Goal: Find contact information: Find contact information

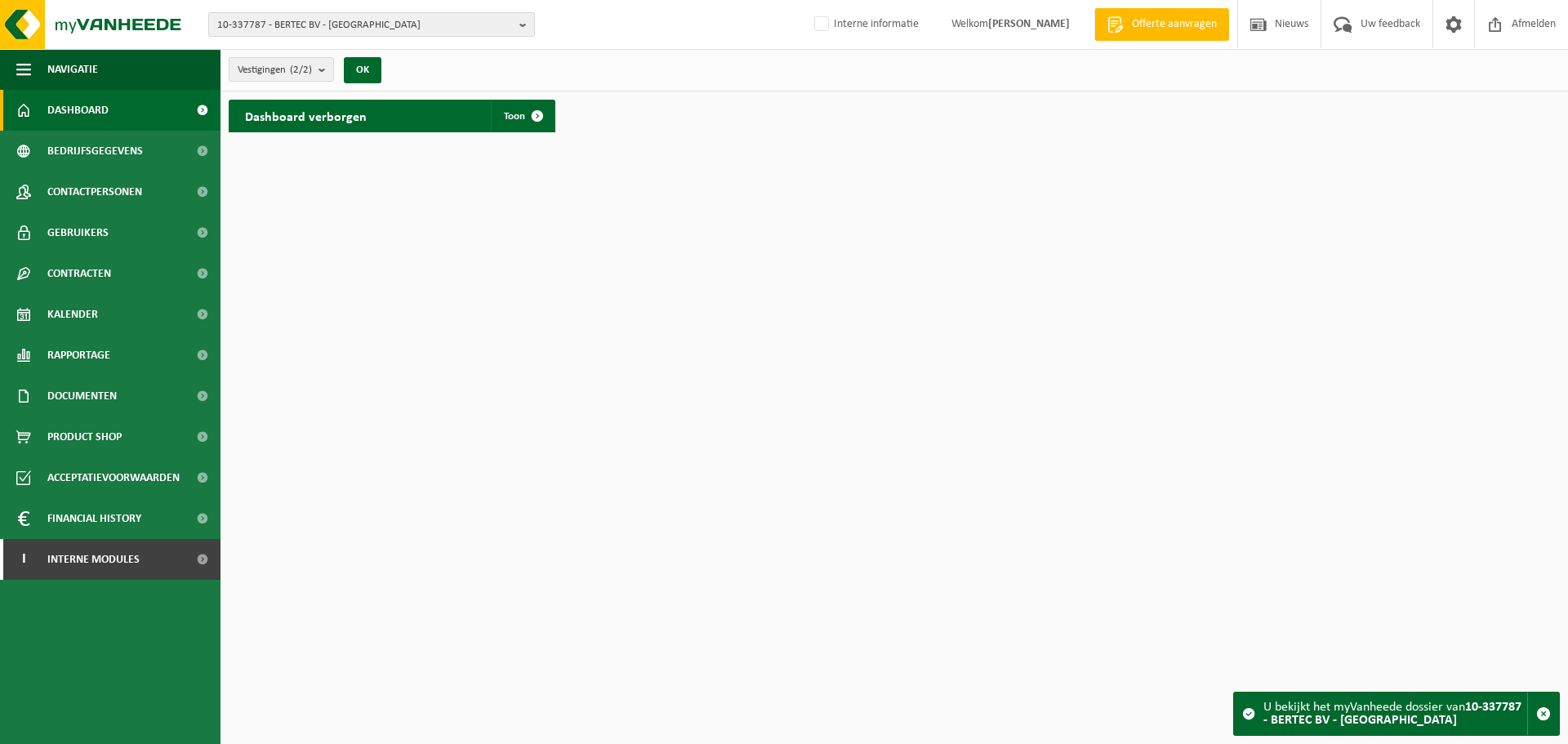
click at [397, 18] on span "10-337787 - BERTEC BV - NAZARETH" at bounding box center [365, 25] width 296 height 24
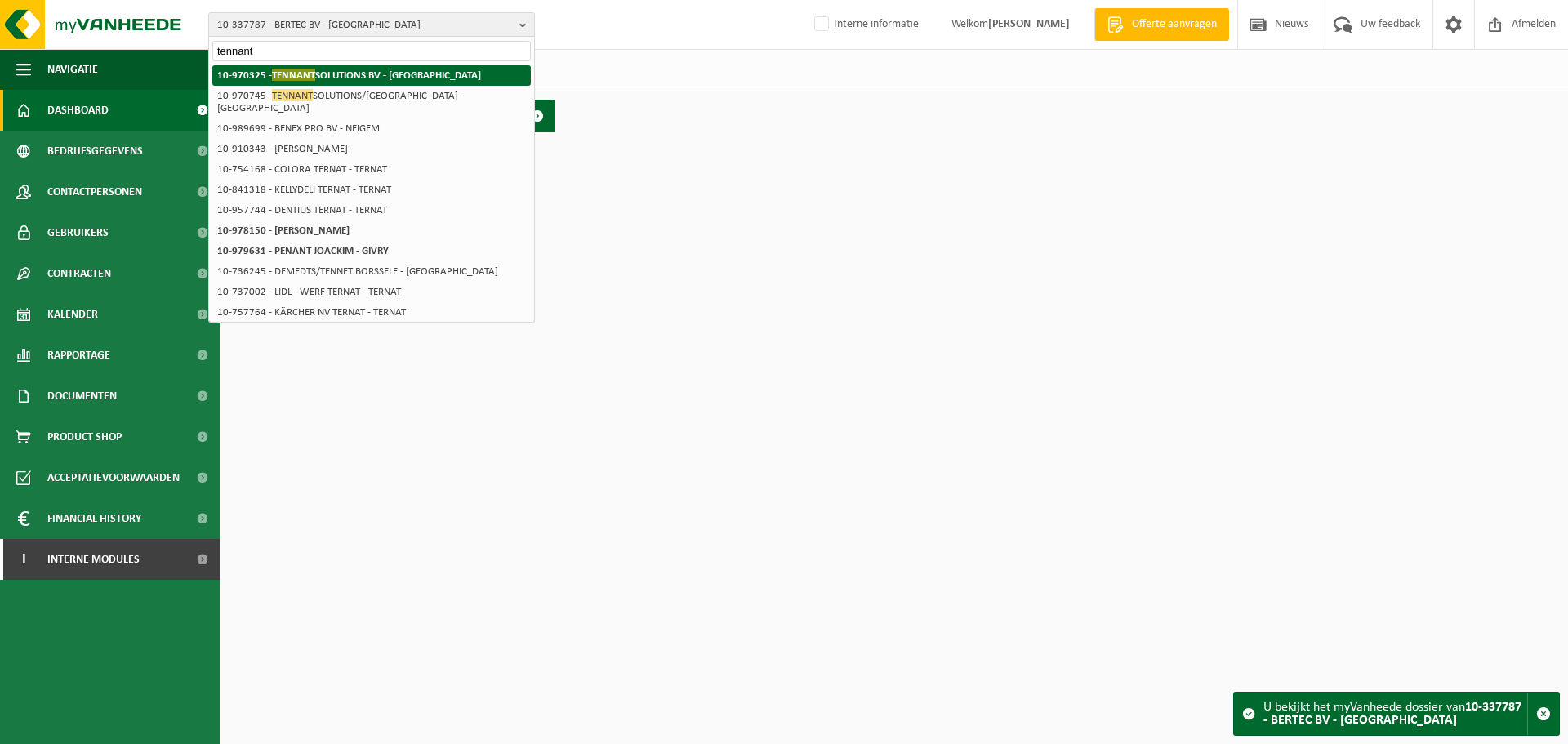
type input "tennant"
click at [352, 78] on strong "10-970325 - TENNANT SOLUTIONS BV - MECHELEN" at bounding box center [349, 74] width 264 height 13
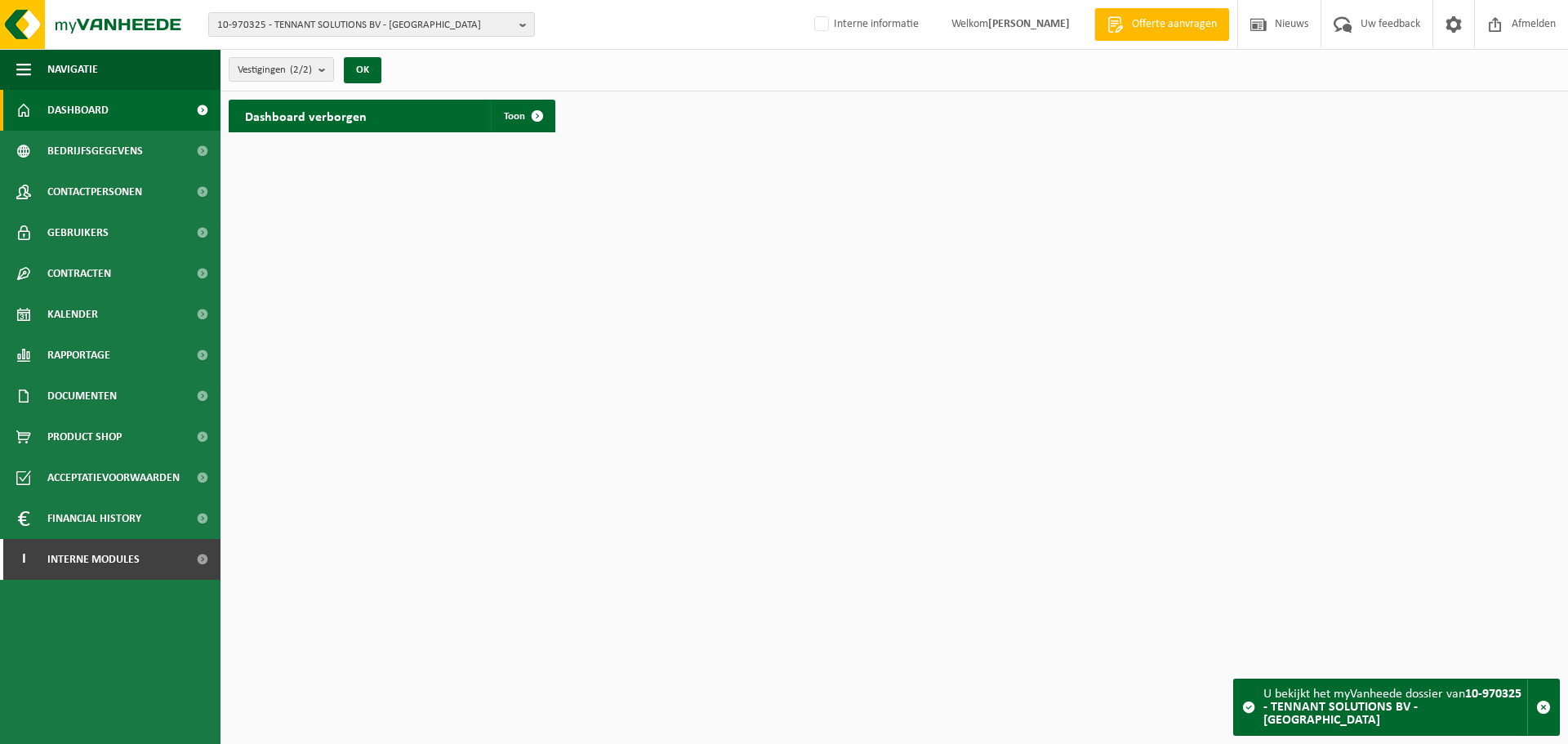
drag, startPoint x: 161, startPoint y: 644, endPoint x: 190, endPoint y: 642, distance: 29.1
click at [161, 644] on ul "Navigatie Offerte aanvragen Nieuws Uw feedback Afmelden Dashboard Bedrijfsgegev…" at bounding box center [110, 396] width 220 height 695
click at [513, 505] on html "10-970325 - TENNANT SOLUTIONS BV - [GEOGRAPHIC_DATA] 10-970325 - TENNANT SOLUTI…" at bounding box center [784, 372] width 1568 height 744
click at [98, 178] on span "Contactpersonen" at bounding box center [95, 192] width 95 height 41
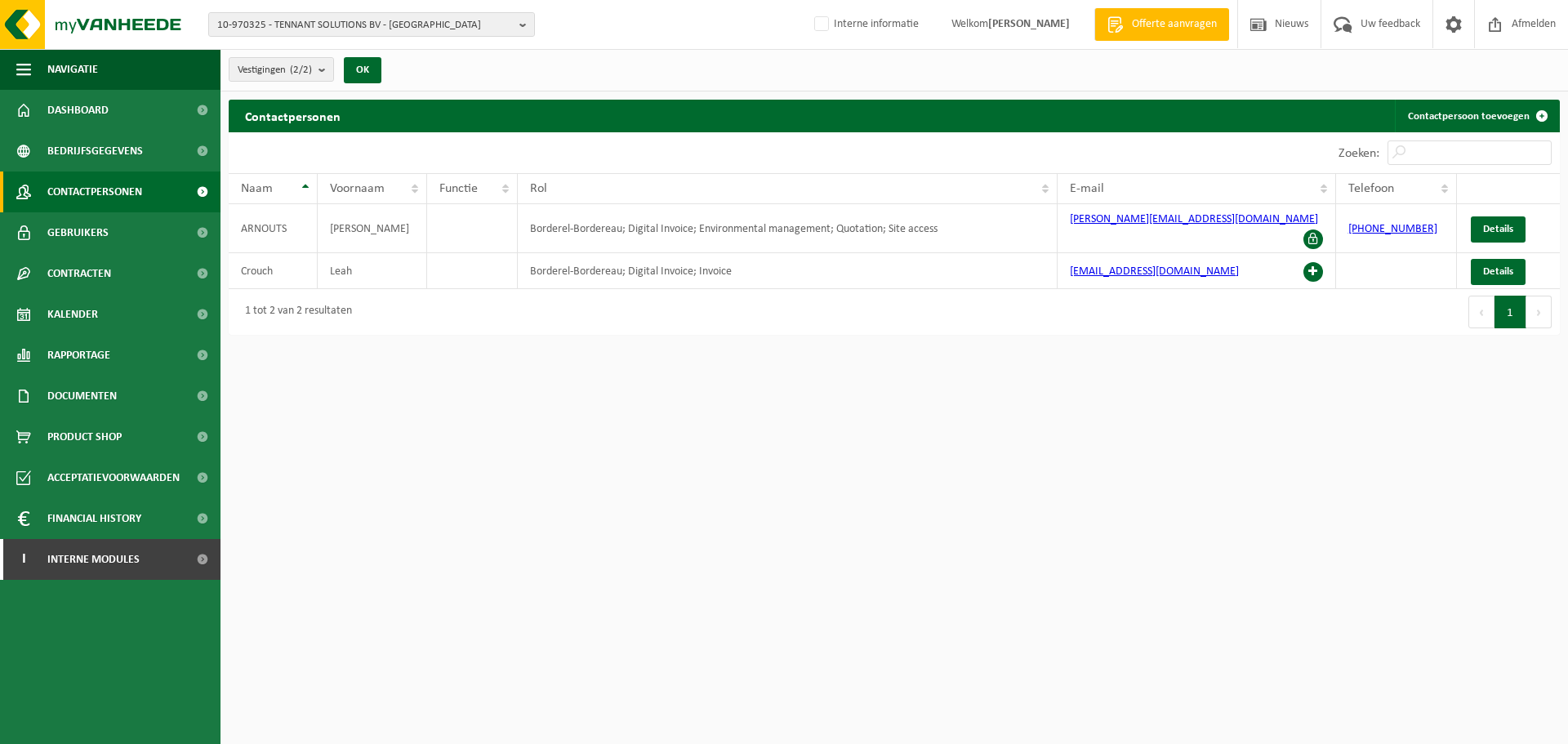
click at [1034, 651] on html "10-970325 - TENNANT SOLUTIONS BV - MECHELEN 10-970325 - TENNANT SOLUTIONS BV - …" at bounding box center [784, 372] width 1568 height 744
click at [867, 289] on div "1 tot 2 van 2 resultaten" at bounding box center [561, 312] width 666 height 46
click at [967, 222] on td "Borderel-Bordereau; Digital Invoice; Environmental management; Quotation; Site …" at bounding box center [787, 229] width 540 height 49
drag, startPoint x: 963, startPoint y: 220, endPoint x: 701, endPoint y: 237, distance: 262.6
click at [701, 237] on td "Borderel-Bordereau; Digital Invoice; Environmental management; Quotation; Site …" at bounding box center [787, 229] width 540 height 49
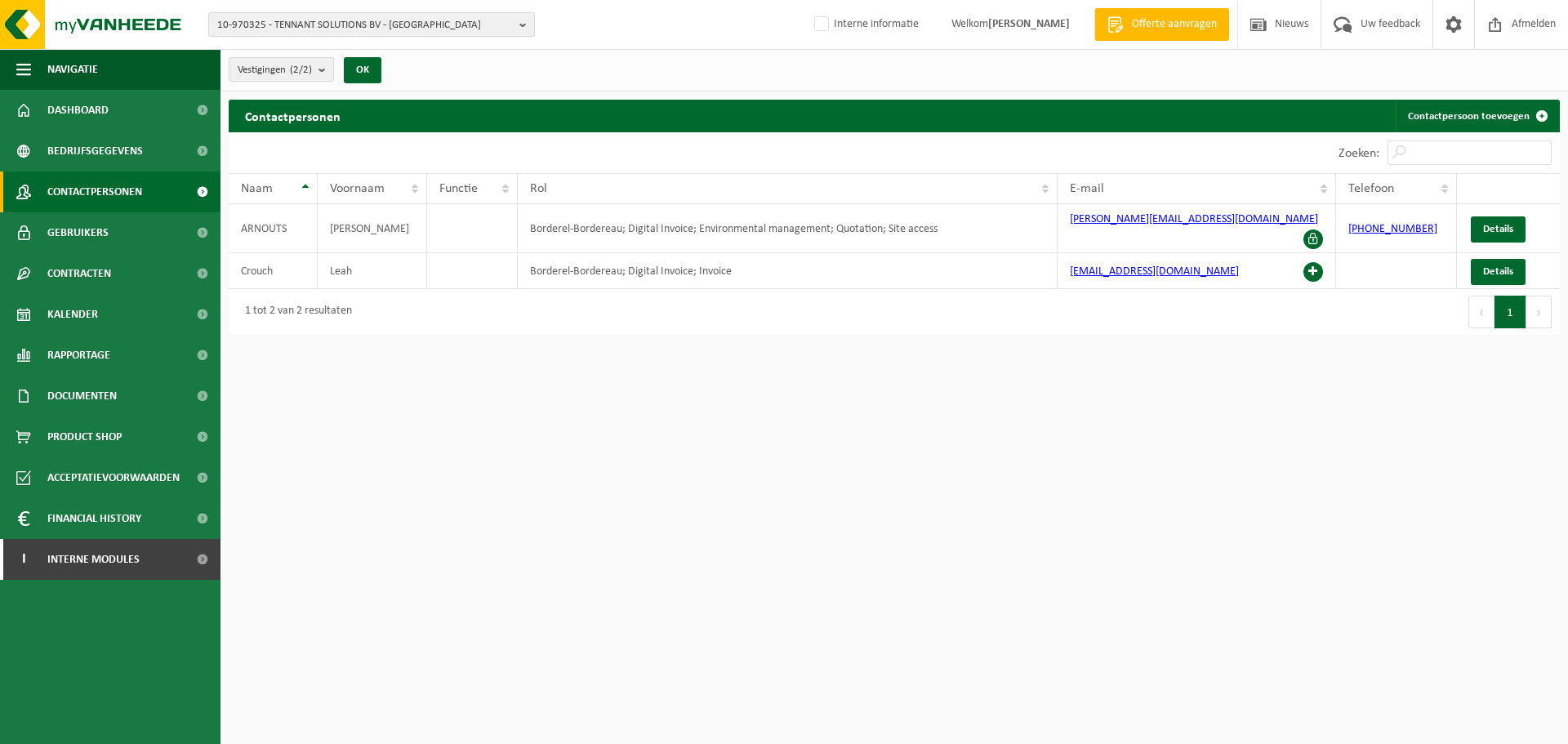
click at [714, 429] on html "10-970325 - TENNANT SOLUTIONS BV - [GEOGRAPHIC_DATA] 10-970325 - TENNANT SOLUTI…" at bounding box center [784, 372] width 1568 height 744
click at [805, 306] on div "1 tot 2 van 2 resultaten" at bounding box center [561, 312] width 666 height 46
click at [1068, 461] on html "10-970325 - TENNANT SOLUTIONS BV - [GEOGRAPHIC_DATA] 10-970325 - TENNANT SOLUTI…" at bounding box center [784, 372] width 1568 height 744
click at [741, 221] on td "Borderel-Bordereau; Digital Invoice; Environmental management; Quotation; Site …" at bounding box center [787, 229] width 540 height 49
click at [705, 304] on div "1 tot 2 van 2 resultaten" at bounding box center [561, 312] width 666 height 46
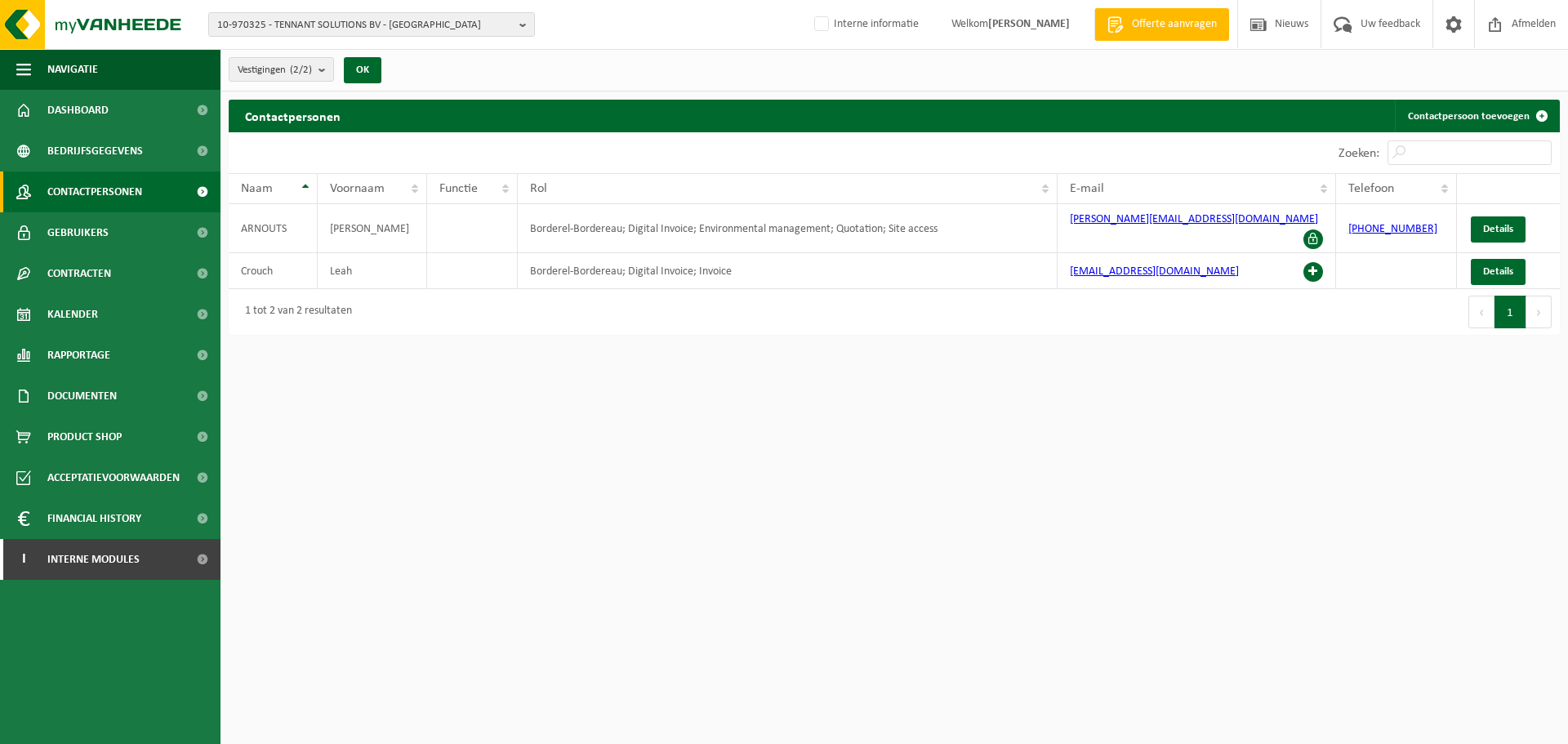
click at [727, 289] on div "1 tot 2 van 2 resultaten" at bounding box center [561, 312] width 666 height 46
click at [704, 220] on td "Borderel-Bordereau; Digital Invoice; Environmental management; Quotation; Site …" at bounding box center [787, 229] width 540 height 49
drag, startPoint x: 696, startPoint y: 223, endPoint x: 758, endPoint y: 224, distance: 62.0
click at [758, 224] on td "Borderel-Bordereau; Digital Invoice; Environmental management; Quotation; Site …" at bounding box center [787, 229] width 540 height 49
drag, startPoint x: 819, startPoint y: 299, endPoint x: 808, endPoint y: 293, distance: 12.5
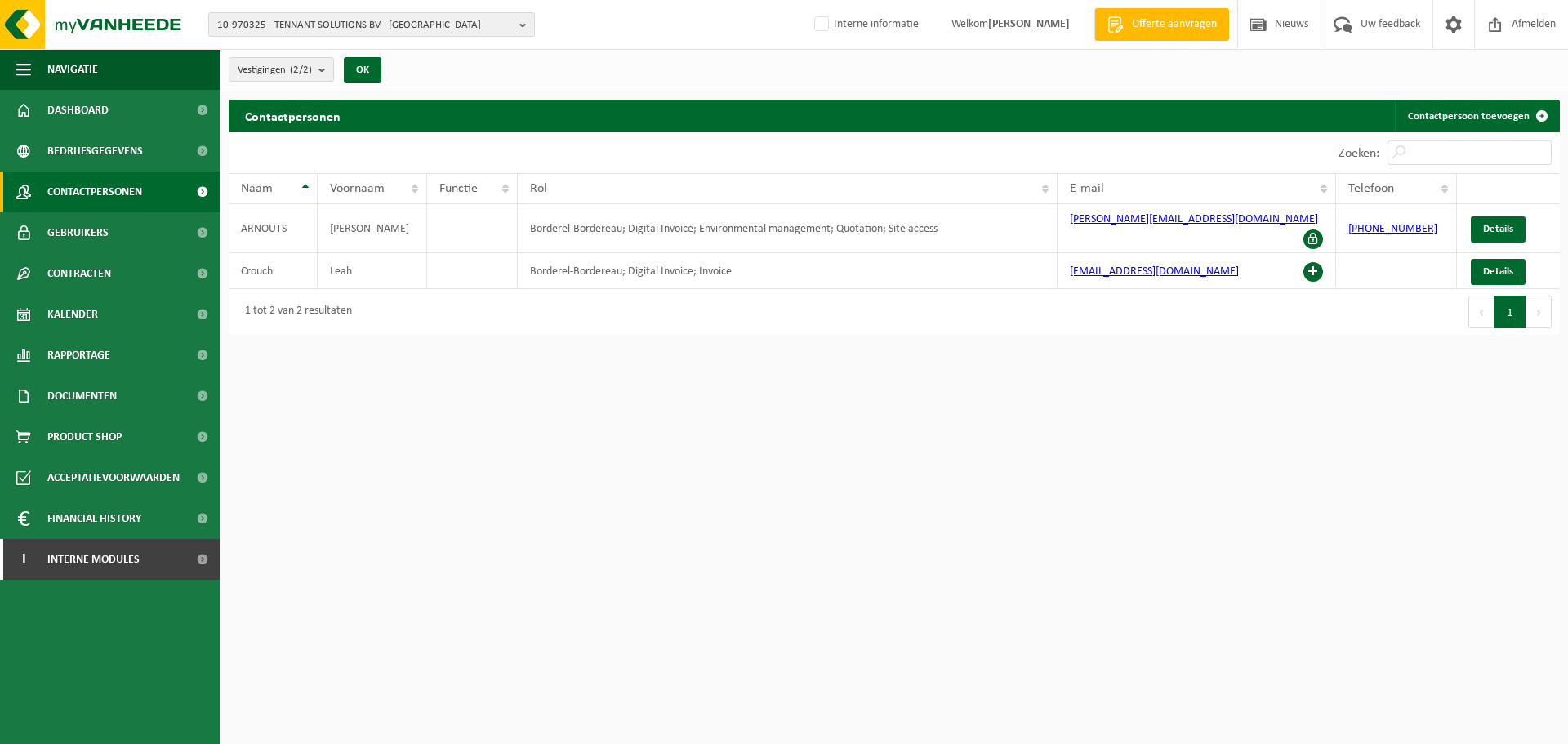
click at [817, 299] on div "1 tot 2 van 2 resultaten" at bounding box center [561, 312] width 666 height 46
click at [787, 214] on td "Borderel-Bordereau; Digital Invoice; Environmental management; Quotation; Site …" at bounding box center [787, 229] width 540 height 49
drag, startPoint x: 828, startPoint y: 225, endPoint x: 715, endPoint y: 223, distance: 113.0
click at [715, 223] on td "Borderel-Bordereau; Digital Invoice; Environmental management; Quotation; Site …" at bounding box center [787, 229] width 540 height 49
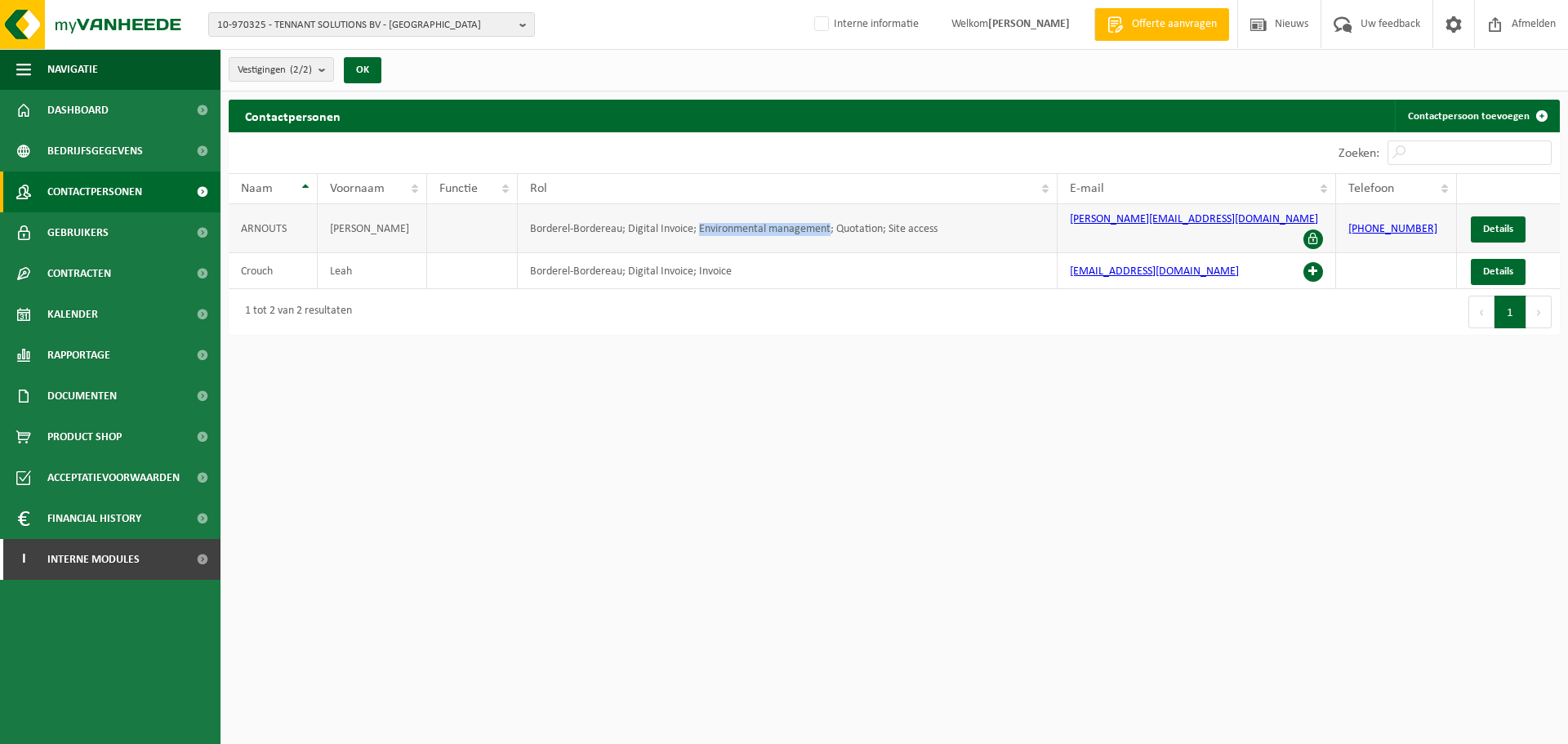
drag, startPoint x: 699, startPoint y: 223, endPoint x: 832, endPoint y: 229, distance: 133.1
click at [832, 229] on td "Borderel-Bordereau; Digital Invoice; Environmental management; Quotation; Site …" at bounding box center [787, 229] width 540 height 49
click at [836, 330] on html "10-970325 - TENNANT SOLUTIONS BV - [GEOGRAPHIC_DATA] 10-970325 - TENNANT SOLUTI…" at bounding box center [784, 372] width 1568 height 744
click at [821, 289] on div "1 tot 2 van 2 resultaten" at bounding box center [561, 312] width 666 height 46
click at [813, 254] on td "Borderel-Bordereau; Digital Invoice; Invoice" at bounding box center [787, 271] width 540 height 36
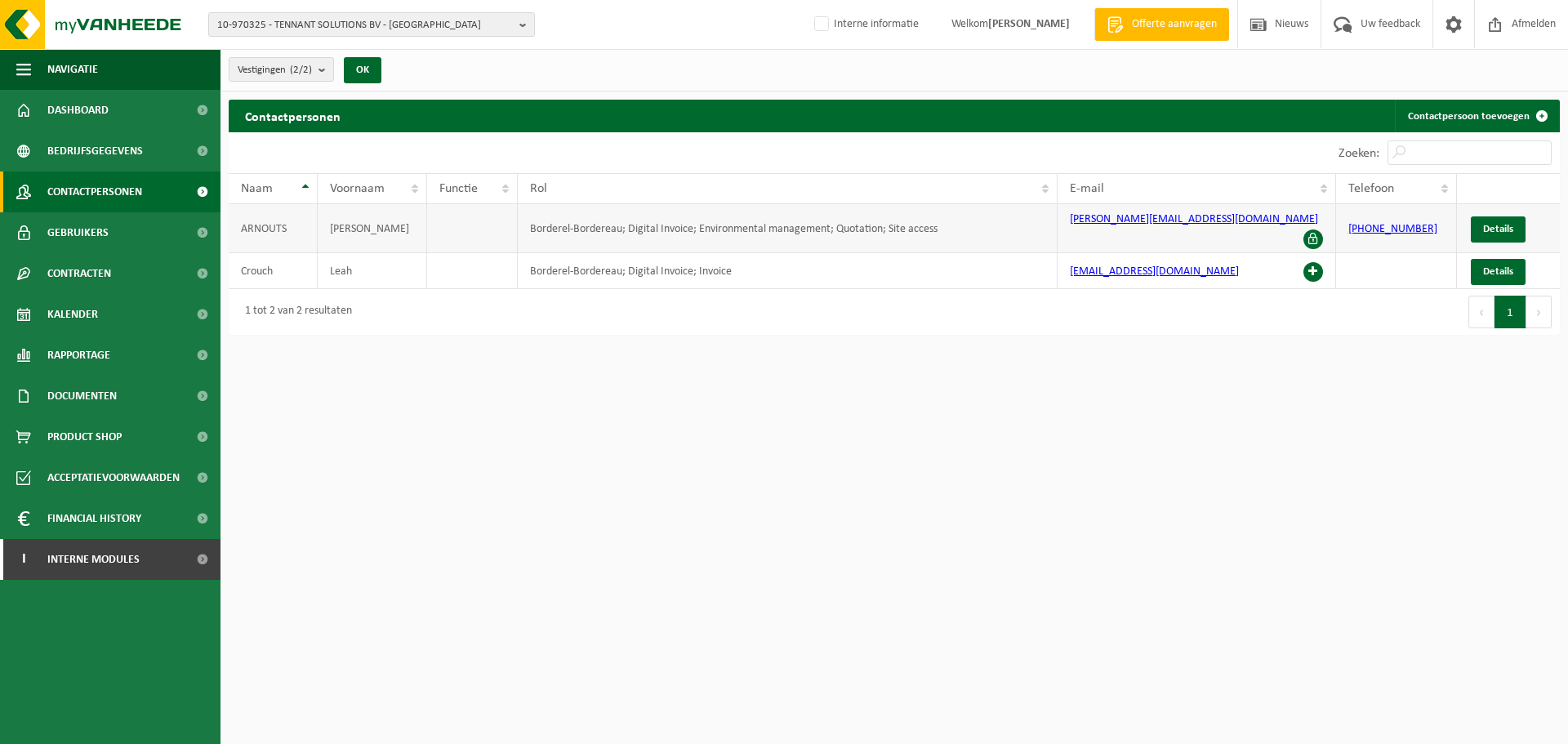
click at [826, 235] on td "Borderel-Bordereau; Digital Invoice; Environmental management; Quotation; Site …" at bounding box center [787, 229] width 540 height 49
click at [761, 219] on td "Borderel-Bordereau; Digital Invoice; Environmental management; Quotation; Site …" at bounding box center [787, 229] width 540 height 49
drag, startPoint x: 1259, startPoint y: 216, endPoint x: 1055, endPoint y: 224, distance: 204.2
click at [1055, 224] on tr "ARNOUTS PETER Borderel-Bordereau; Digital Invoice; Environmental management; Qu…" at bounding box center [894, 229] width 1331 height 49
copy tr "peter.arnouts@tennantsolutions.com"
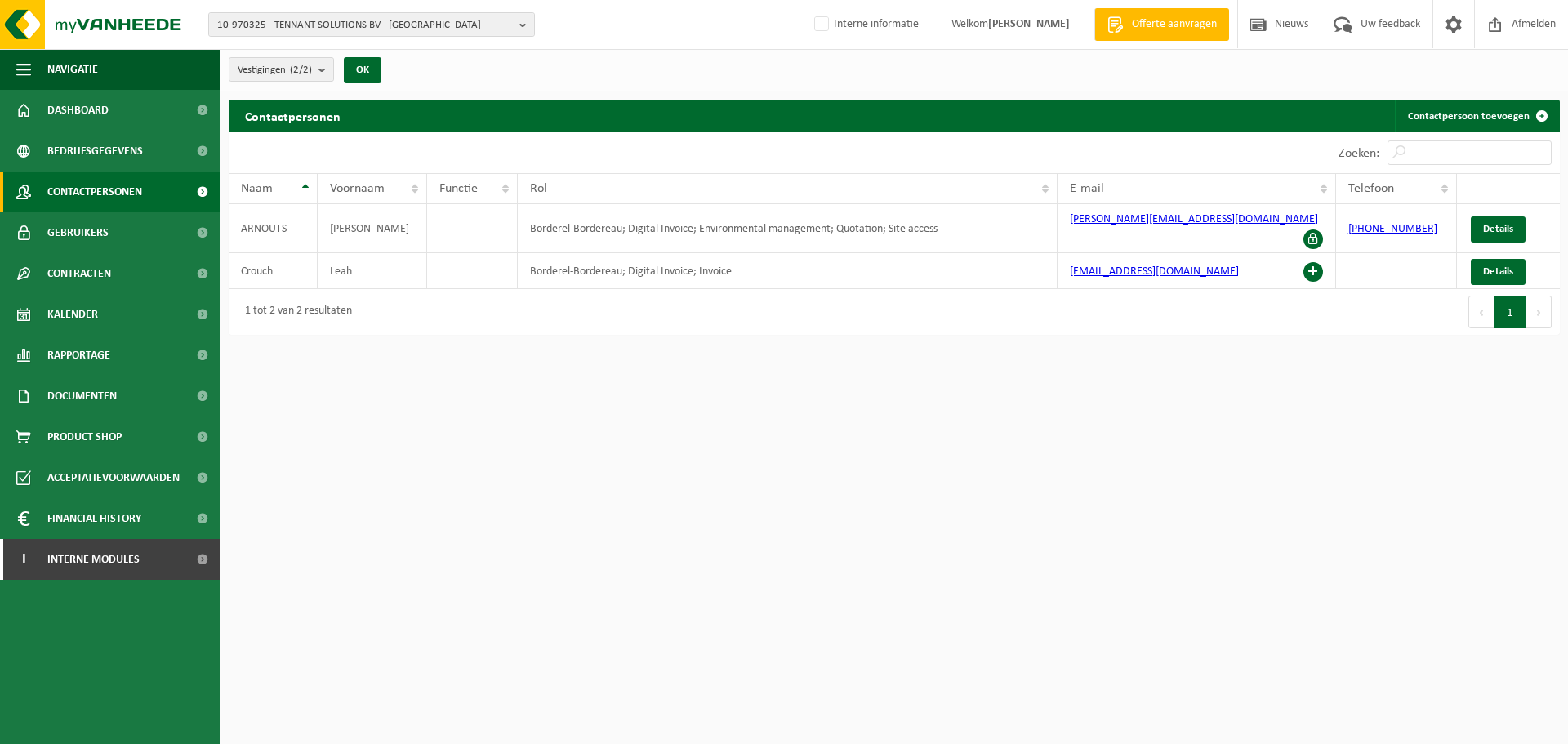
click at [1033, 421] on html "10-970325 - TENNANT SOLUTIONS BV - [GEOGRAPHIC_DATA] 10-970325 - TENNANT SOLUTI…" at bounding box center [784, 372] width 1568 height 744
click at [1087, 390] on html "10-970325 - TENNANT SOLUTIONS BV - [GEOGRAPHIC_DATA] 10-970325 - TENNANT SOLUTI…" at bounding box center [784, 372] width 1568 height 744
click at [1094, 375] on html "10-970325 - TENNANT SOLUTIONS BV - [GEOGRAPHIC_DATA] 10-970325 - TENNANT SOLUTI…" at bounding box center [784, 372] width 1568 height 744
click at [885, 314] on div "1 tot 2 van 2 resultaten" at bounding box center [561, 312] width 666 height 46
click at [884, 308] on div "1 tot 2 van 2 resultaten" at bounding box center [561, 312] width 666 height 46
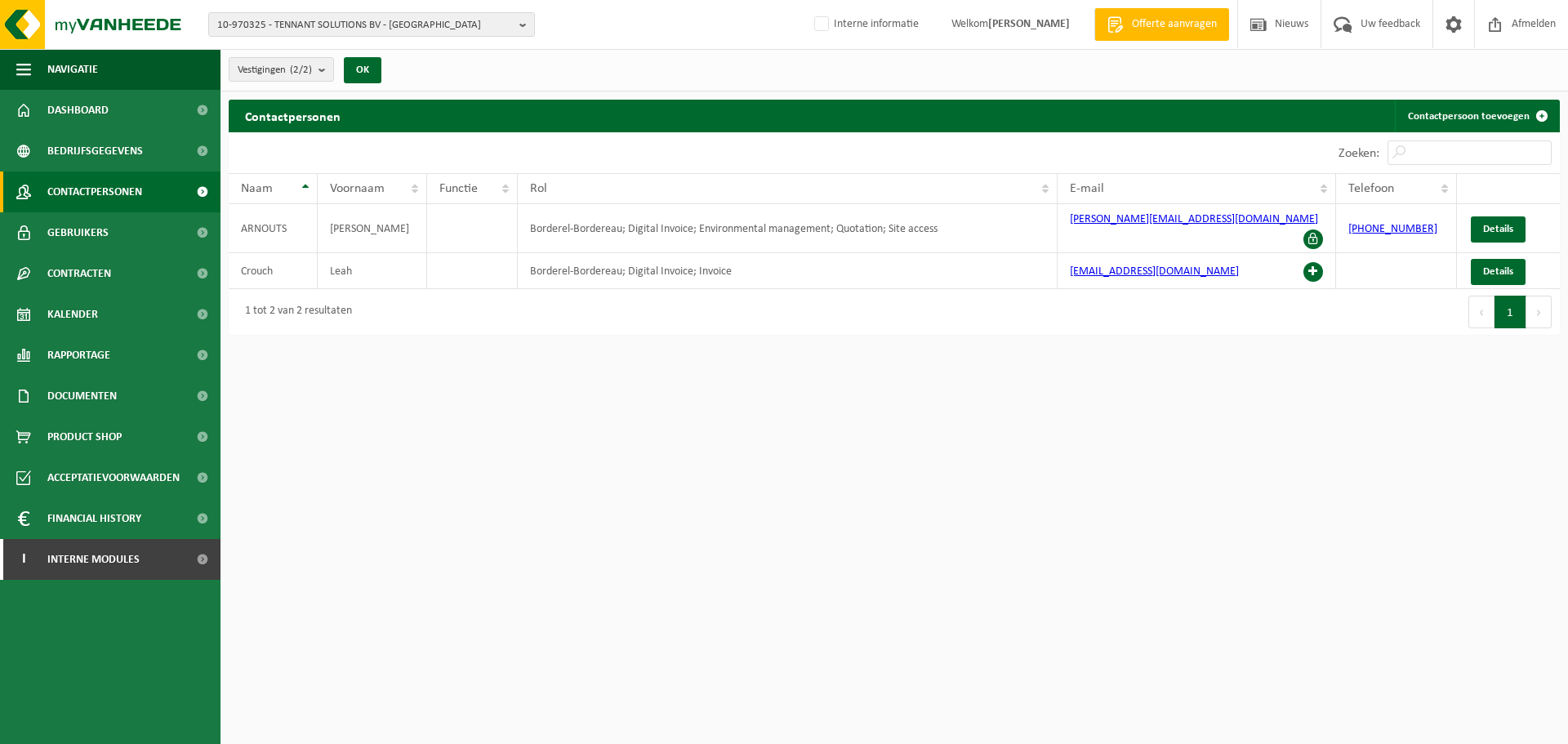
click at [1153, 401] on html "10-970325 - TENNANT SOLUTIONS BV - [GEOGRAPHIC_DATA] 10-970325 - TENNANT SOLUTI…" at bounding box center [784, 372] width 1568 height 744
click at [775, 306] on div "1 tot 2 van 2 resultaten" at bounding box center [561, 312] width 666 height 46
click at [799, 467] on html "10-970325 - TENNANT SOLUTIONS BV - [GEOGRAPHIC_DATA] 10-970325 - TENNANT SOLUTI…" at bounding box center [784, 372] width 1568 height 744
click at [822, 415] on html "10-970325 - TENNANT SOLUTIONS BV - [GEOGRAPHIC_DATA] 10-970325 - TENNANT SOLUTI…" at bounding box center [784, 372] width 1568 height 744
drag, startPoint x: 832, startPoint y: 302, endPoint x: 841, endPoint y: 311, distance: 12.7
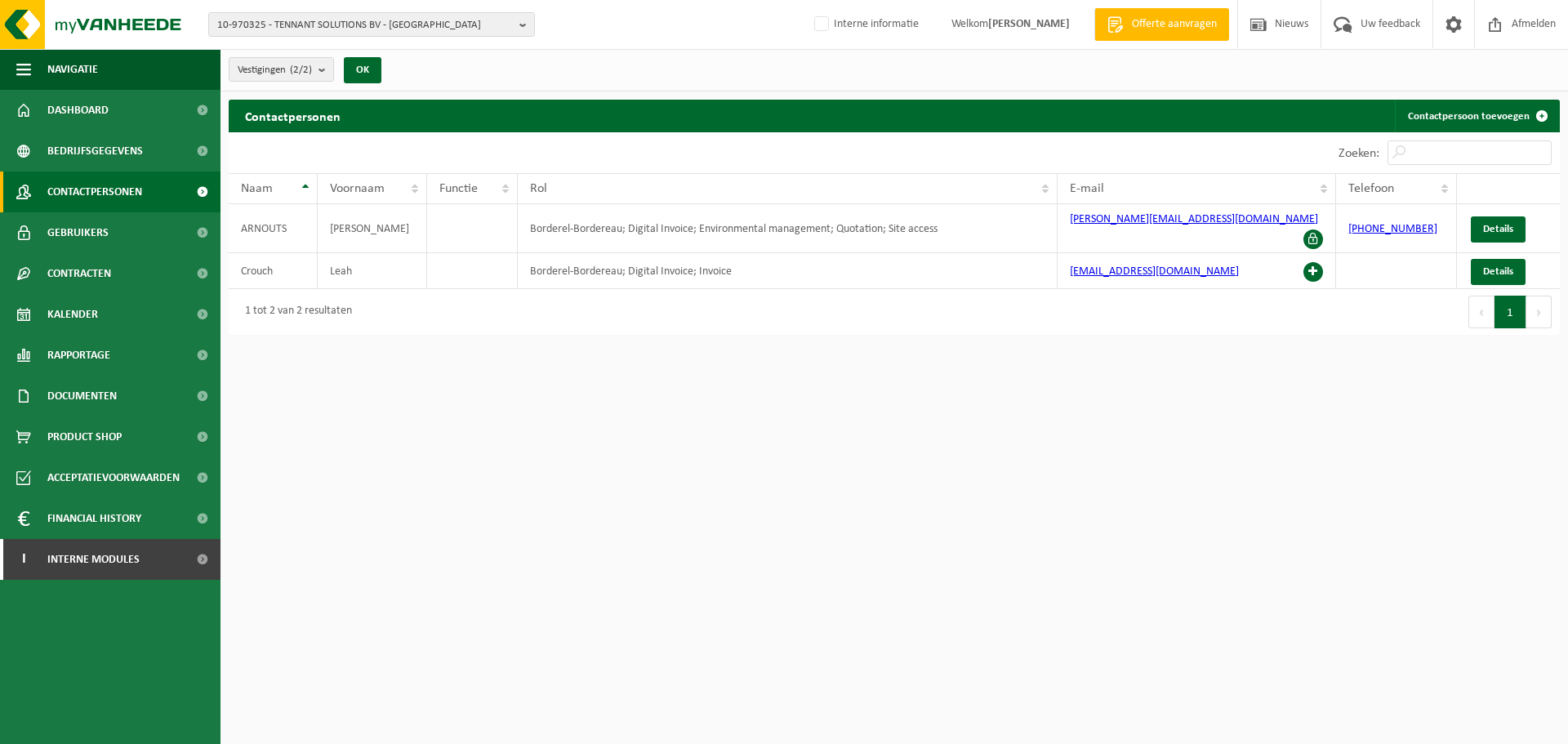
click at [832, 301] on div "1 tot 2 van 2 resultaten" at bounding box center [561, 312] width 666 height 46
click at [831, 656] on html "10-970325 - TENNANT SOLUTIONS BV - [GEOGRAPHIC_DATA] 10-970325 - TENNANT SOLUTI…" at bounding box center [784, 372] width 1568 height 744
click at [827, 224] on td "Borderel-Bordereau; Digital Invoice; Environmental management; Quotation; Site …" at bounding box center [787, 229] width 540 height 49
click at [952, 301] on div "Eerste Vorige 1 Volgende Laatste" at bounding box center [1227, 312] width 666 height 46
drag, startPoint x: 1263, startPoint y: 219, endPoint x: 1060, endPoint y: 228, distance: 203.2
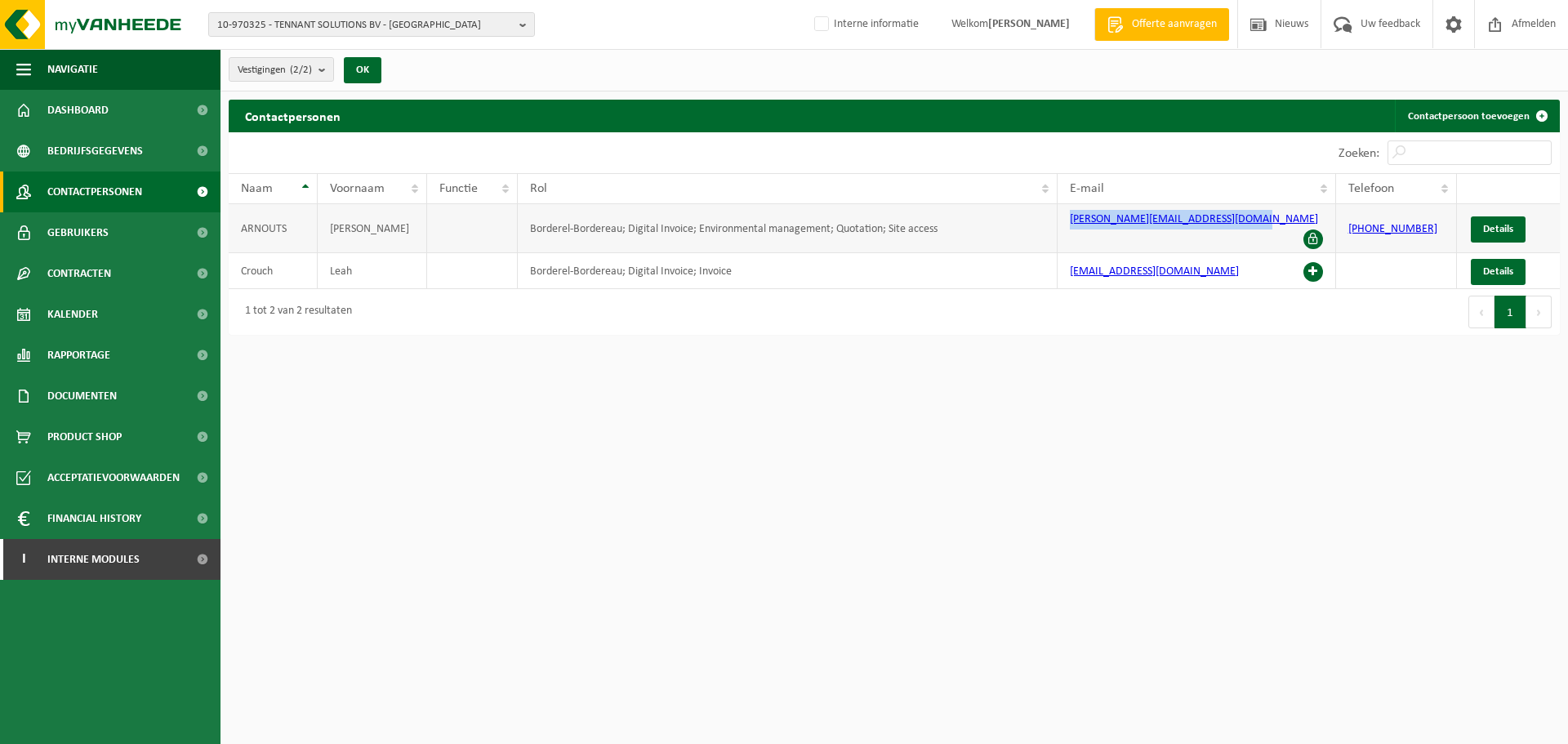
click at [1060, 228] on td "peter.arnouts@tennantsolutions.com" at bounding box center [1196, 229] width 278 height 49
copy link "peter.arnouts@tennantsolutions.com"
click at [782, 543] on html "10-970325 - TENNANT SOLUTIONS BV - [GEOGRAPHIC_DATA] 10-970325 - TENNANT SOLUTI…" at bounding box center [784, 372] width 1568 height 744
click at [718, 411] on html "10-970325 - TENNANT SOLUTIONS BV - [GEOGRAPHIC_DATA] 10-970325 - TENNANT SOLUTI…" at bounding box center [784, 372] width 1568 height 744
